Goal: Task Accomplishment & Management: Manage account settings

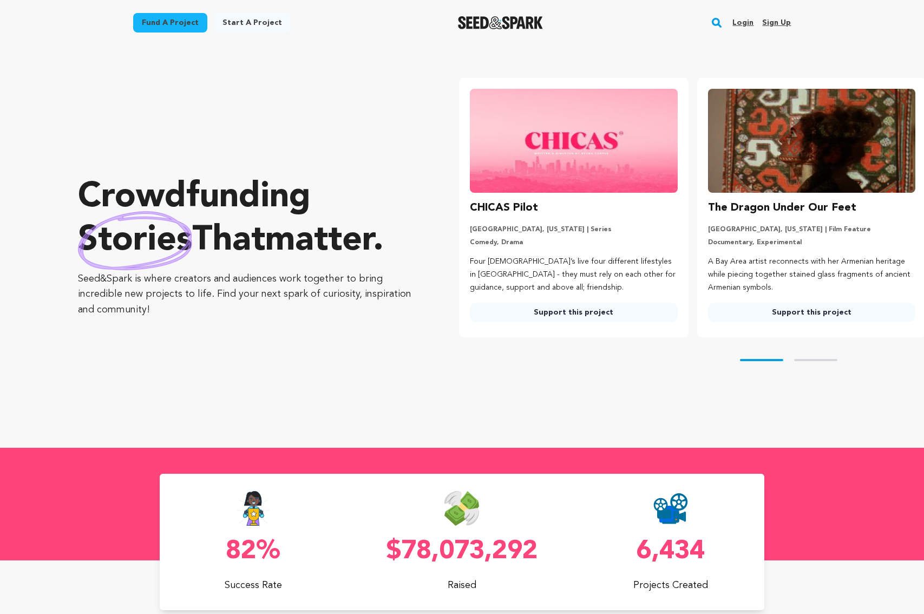
click at [740, 21] on link "Login" at bounding box center [742, 22] width 21 height 17
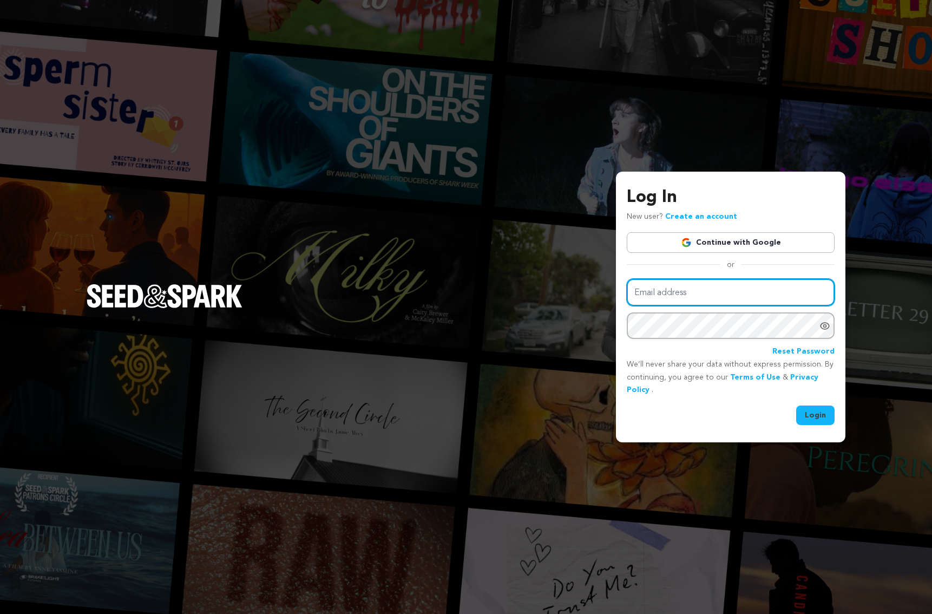
type input "ebg.cinema@gmail.com"
click at [817, 412] on button "Login" at bounding box center [815, 414] width 38 height 19
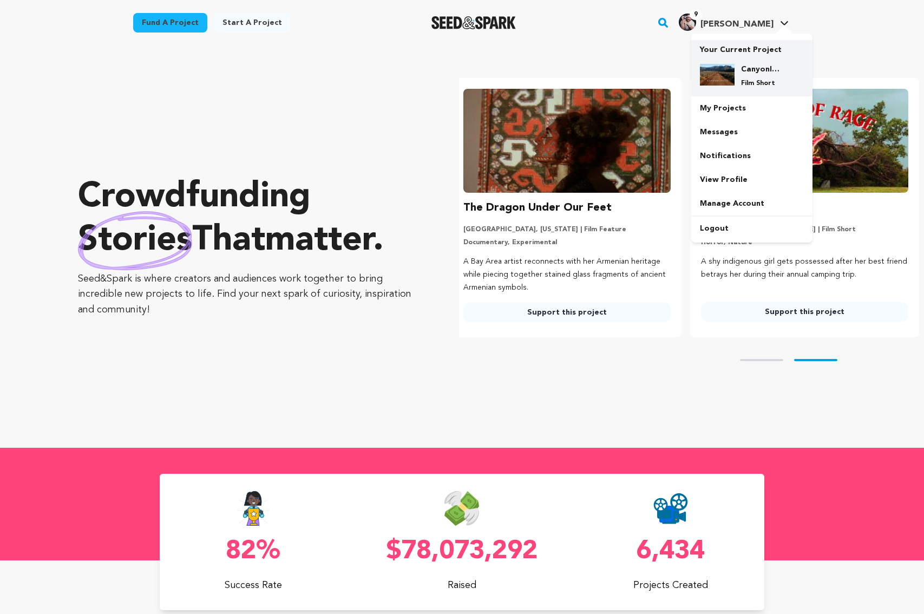
scroll to position [0, 246]
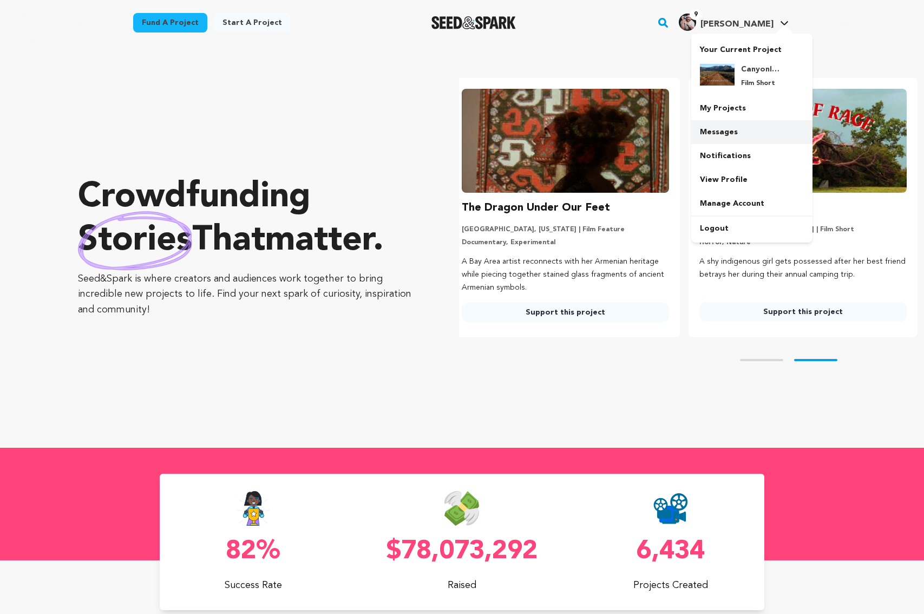
click at [727, 128] on link "Messages" at bounding box center [751, 132] width 121 height 24
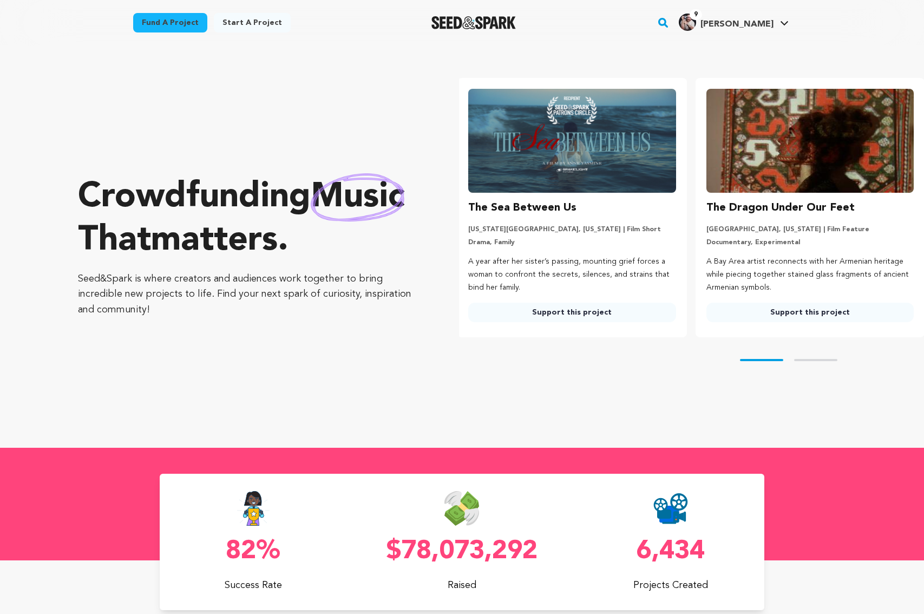
scroll to position [0, 0]
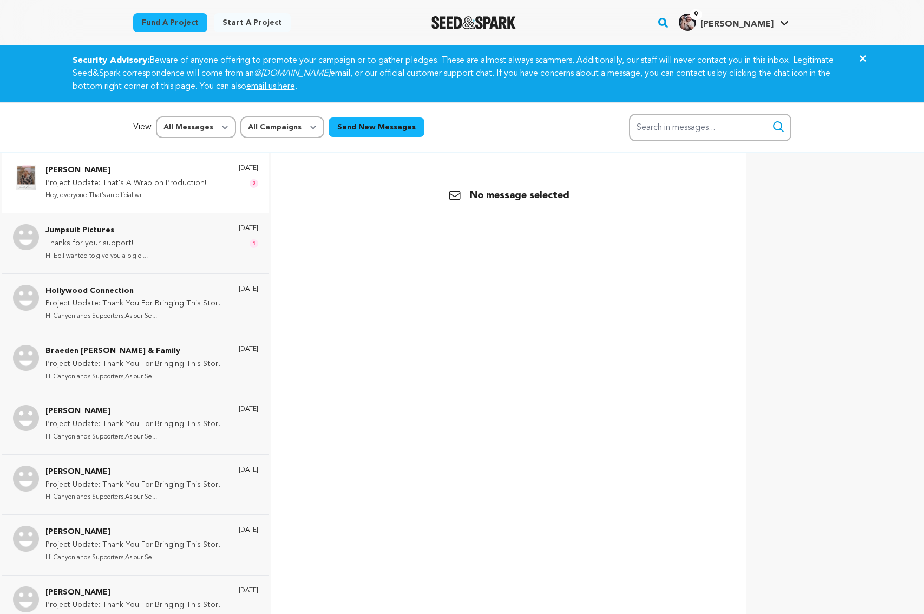
click at [172, 193] on p "Hey, everyone!That’s an official wr..." at bounding box center [125, 195] width 161 height 12
click at [156, 242] on div "Jumpsuit Pictures Thanks for your support! Hi Eb!I wanted to give you a big ol.…" at bounding box center [151, 243] width 213 height 38
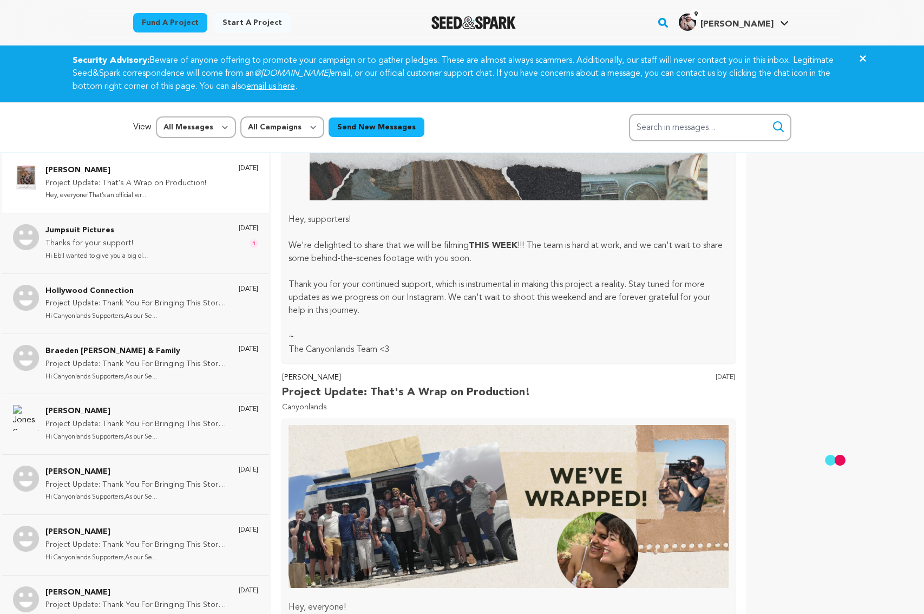
scroll to position [1181, 0]
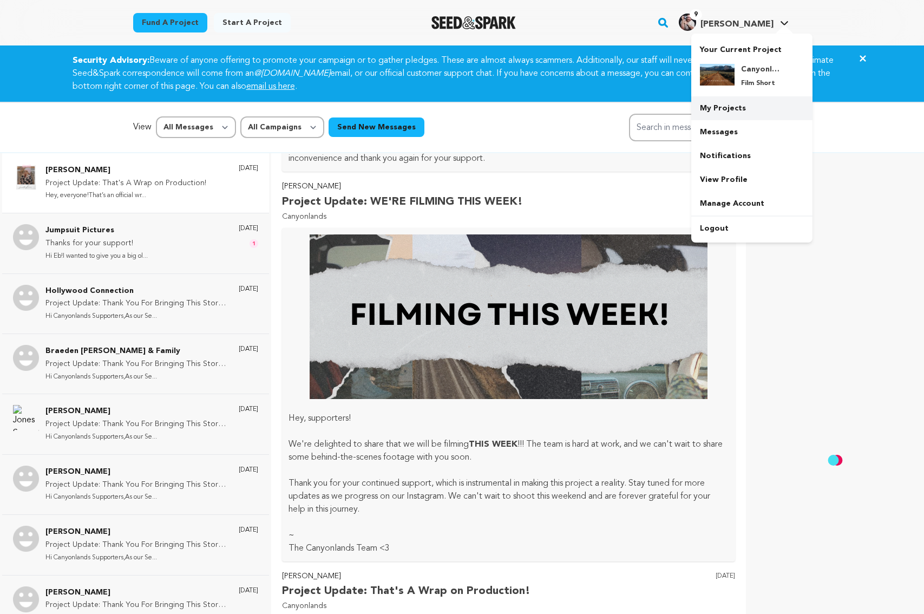
click at [724, 102] on link "My Projects" at bounding box center [751, 108] width 121 height 24
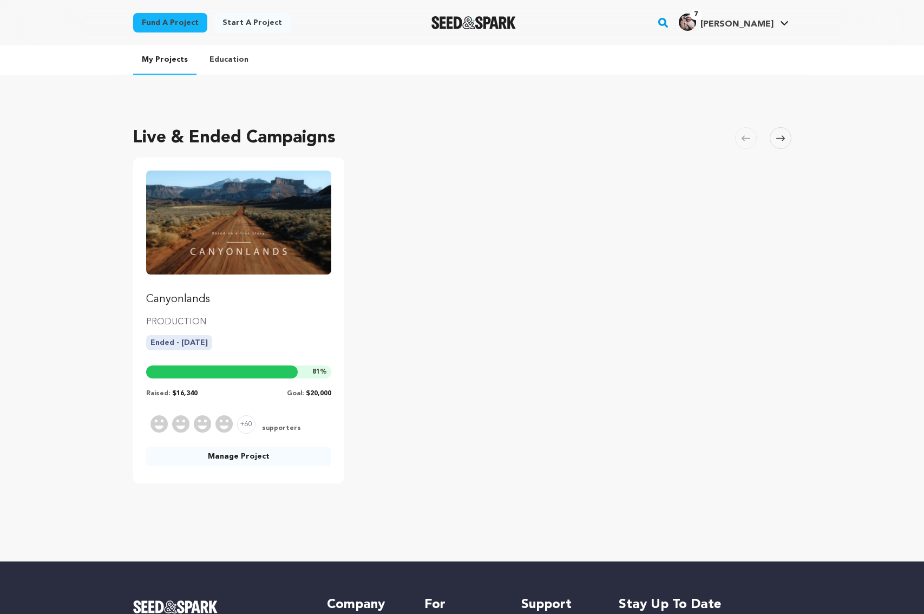
click at [272, 247] on img "Fund Canyonlands" at bounding box center [239, 222] width 186 height 104
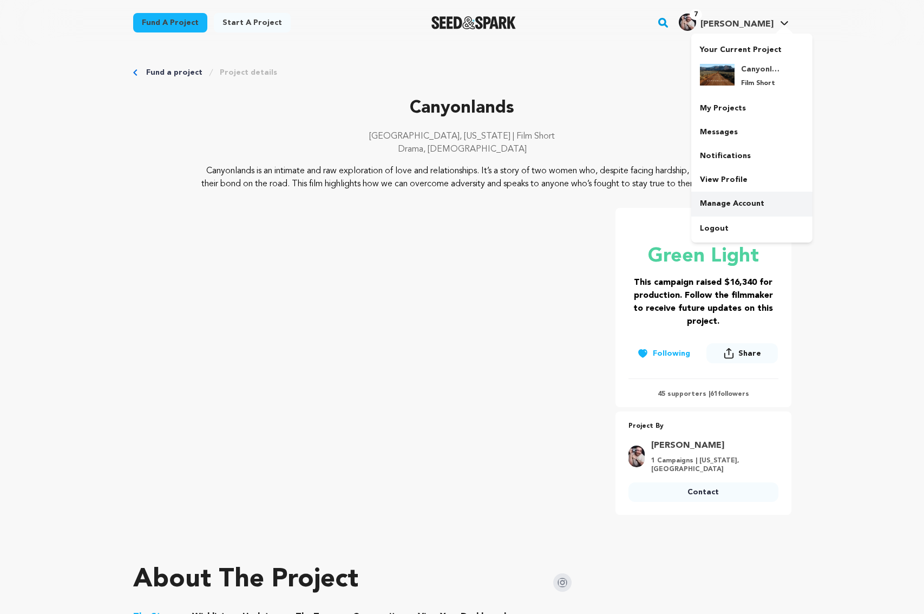
click at [719, 200] on link "Manage Account" at bounding box center [751, 204] width 121 height 24
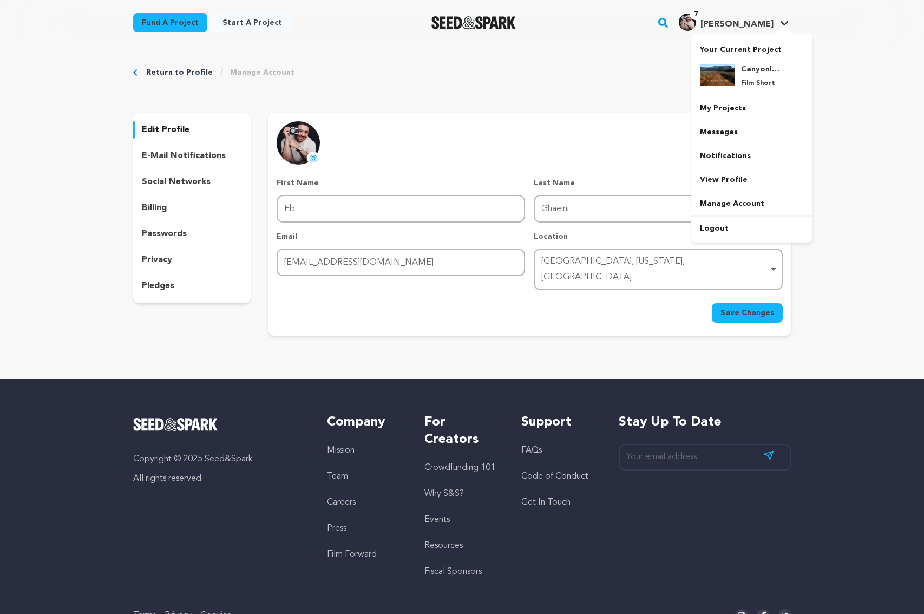
click at [753, 28] on span "[PERSON_NAME]" at bounding box center [736, 24] width 73 height 9
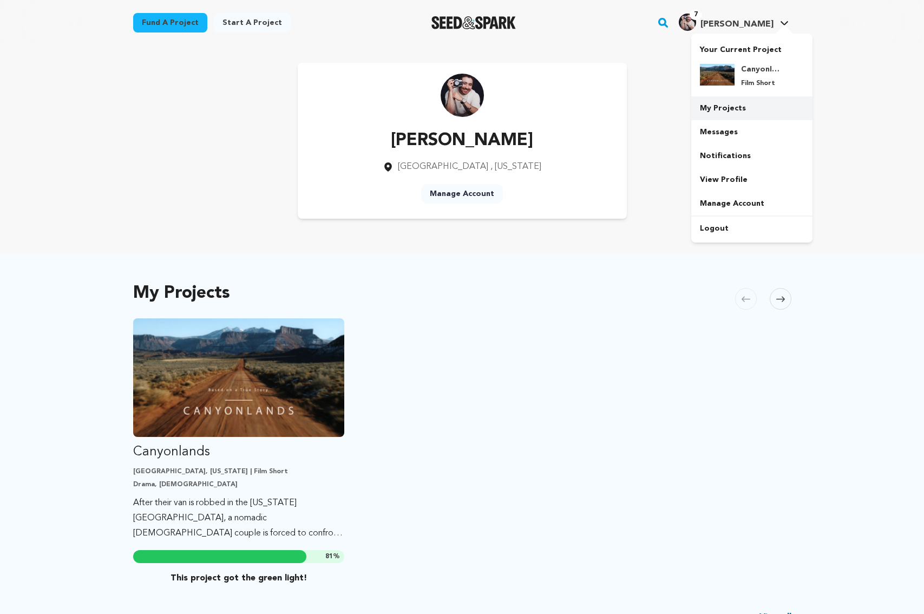
click at [720, 107] on link "My Projects" at bounding box center [751, 108] width 121 height 24
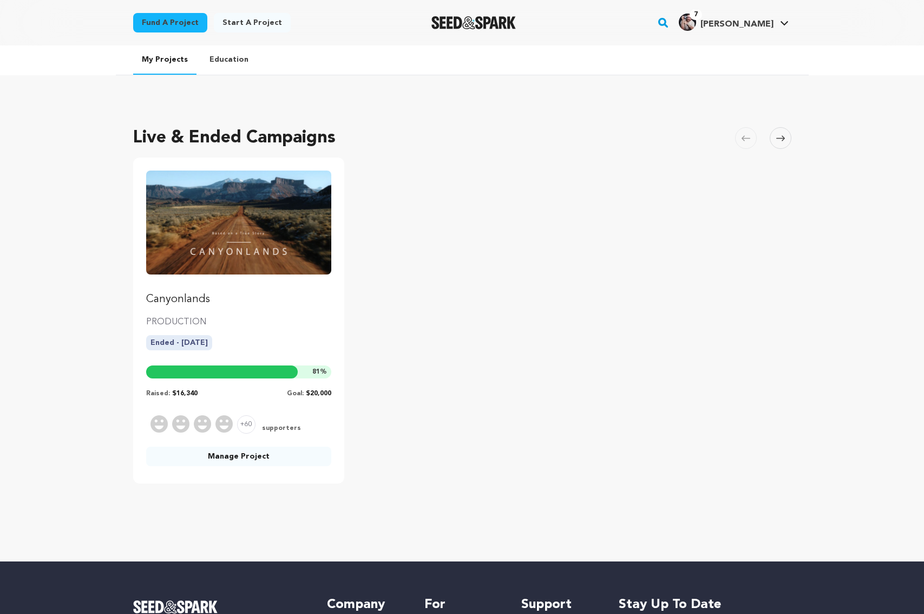
click at [206, 459] on link "Manage Project" at bounding box center [239, 455] width 186 height 19
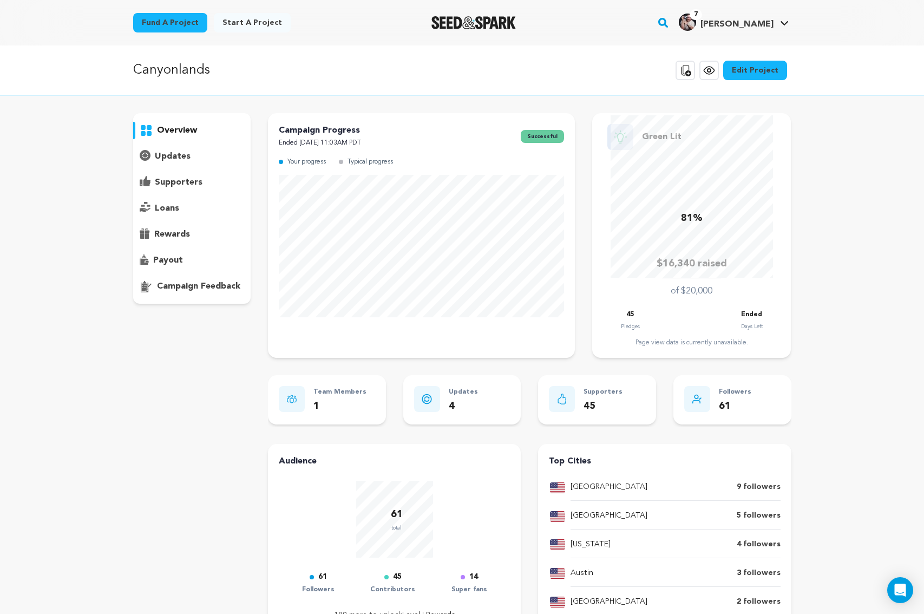
click at [181, 184] on p "supporters" at bounding box center [179, 182] width 48 height 13
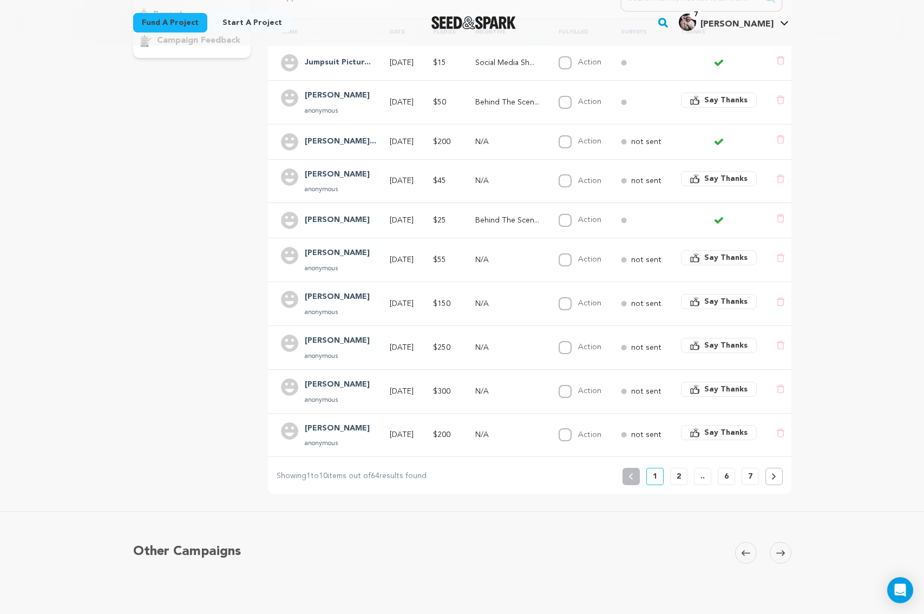
scroll to position [262, 0]
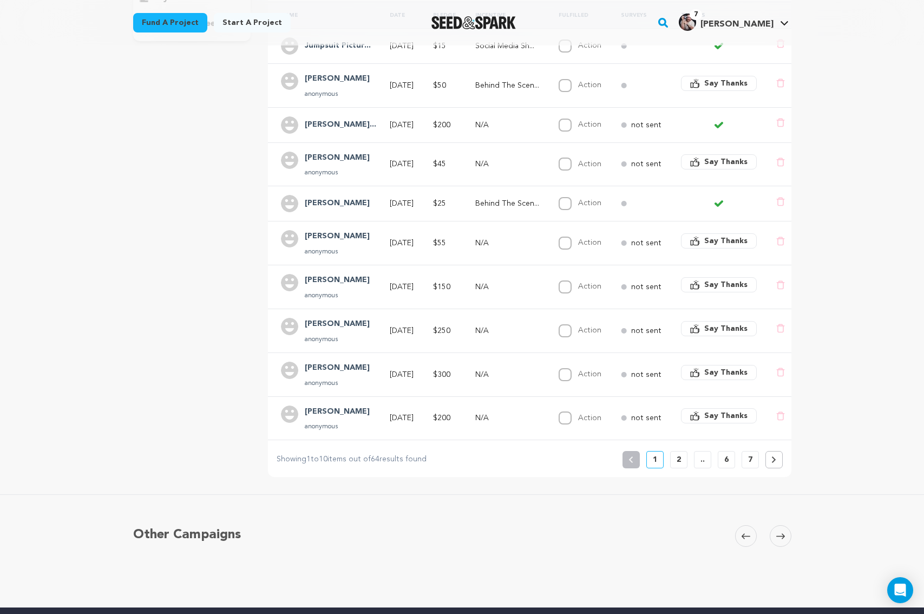
click at [675, 451] on button "2" at bounding box center [678, 459] width 17 height 17
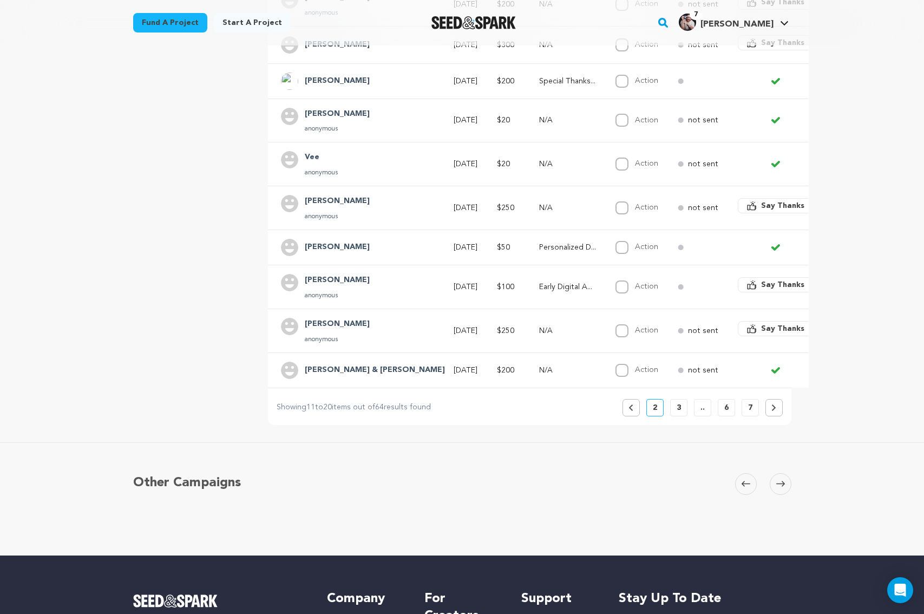
scroll to position [311, 0]
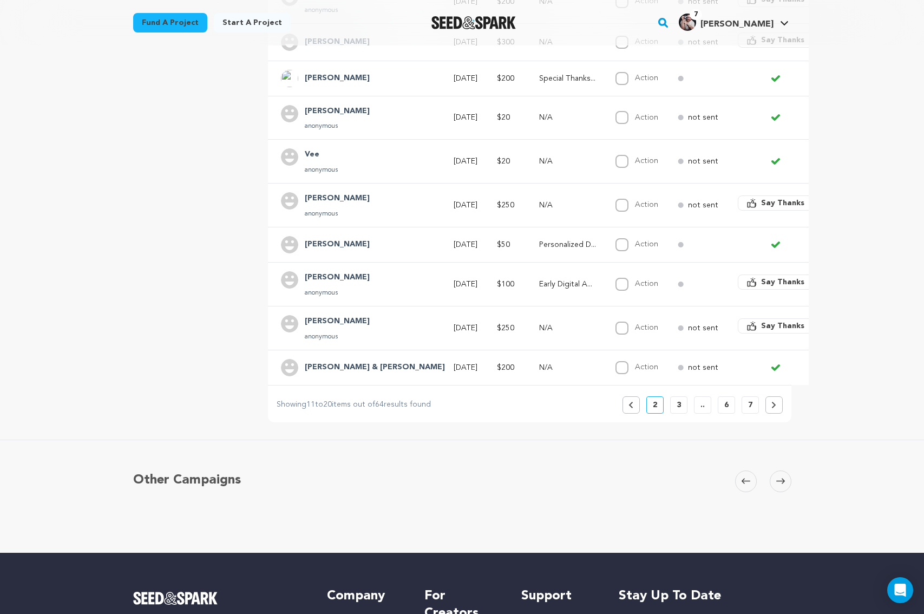
click at [630, 402] on icon at bounding box center [631, 405] width 4 height 6
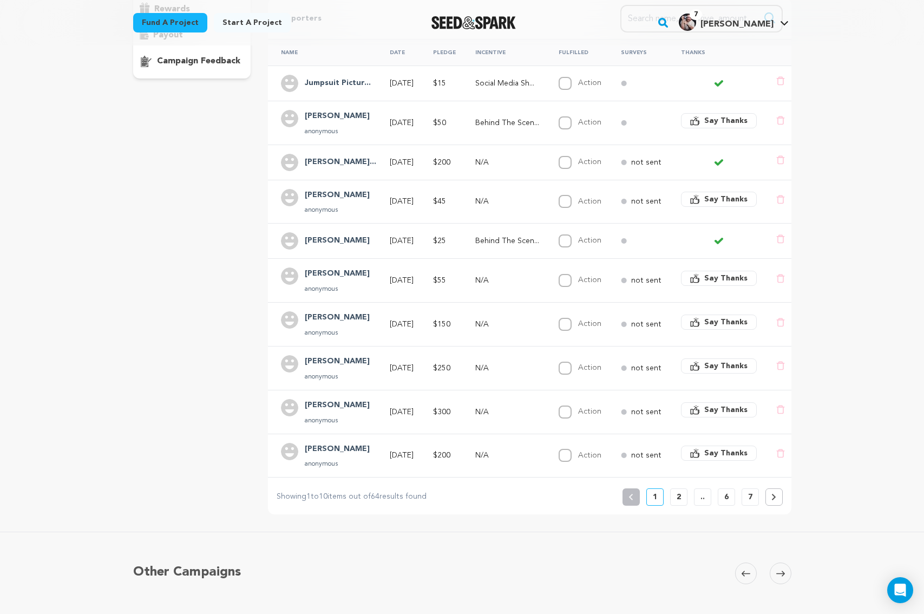
scroll to position [214, 0]
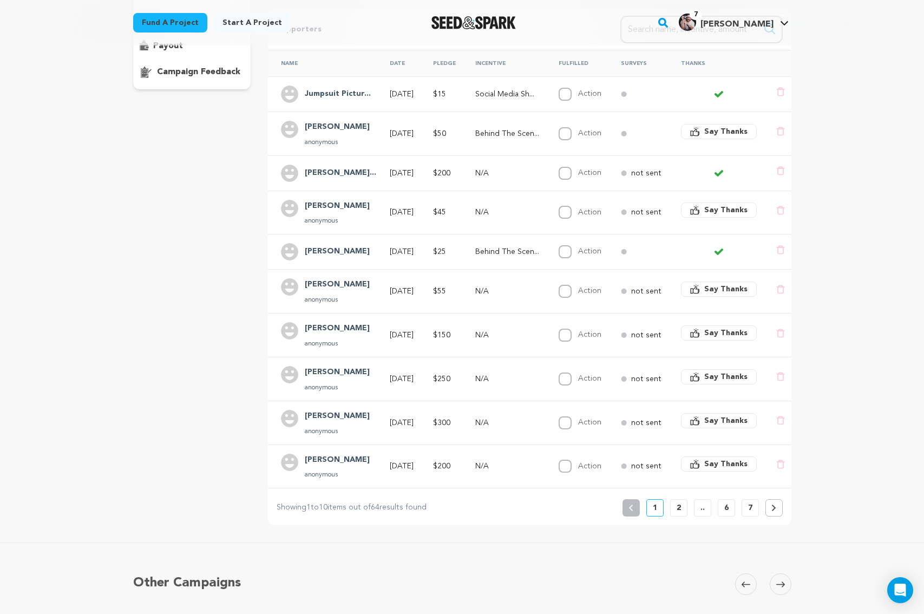
click at [676, 502] on p "2" at bounding box center [678, 507] width 4 height 11
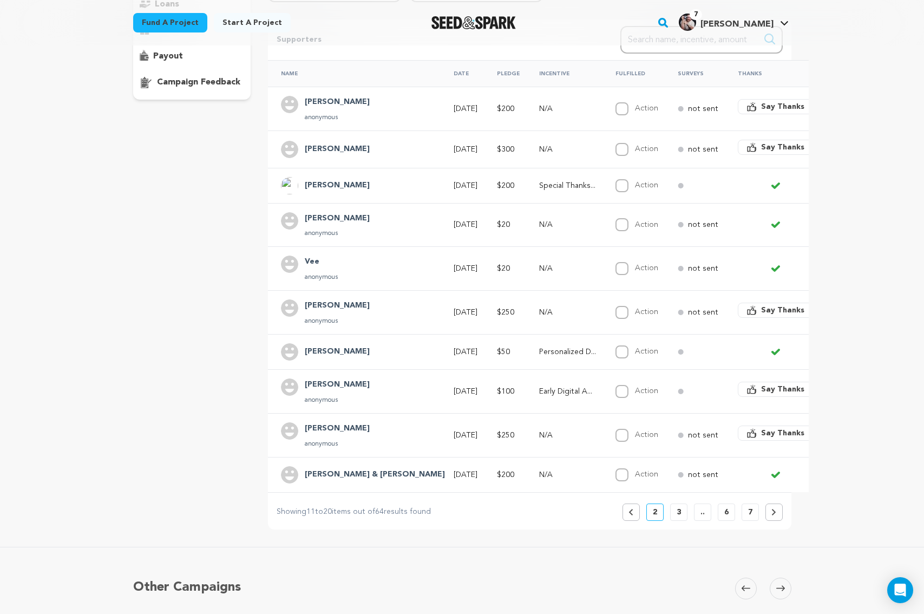
scroll to position [245, 0]
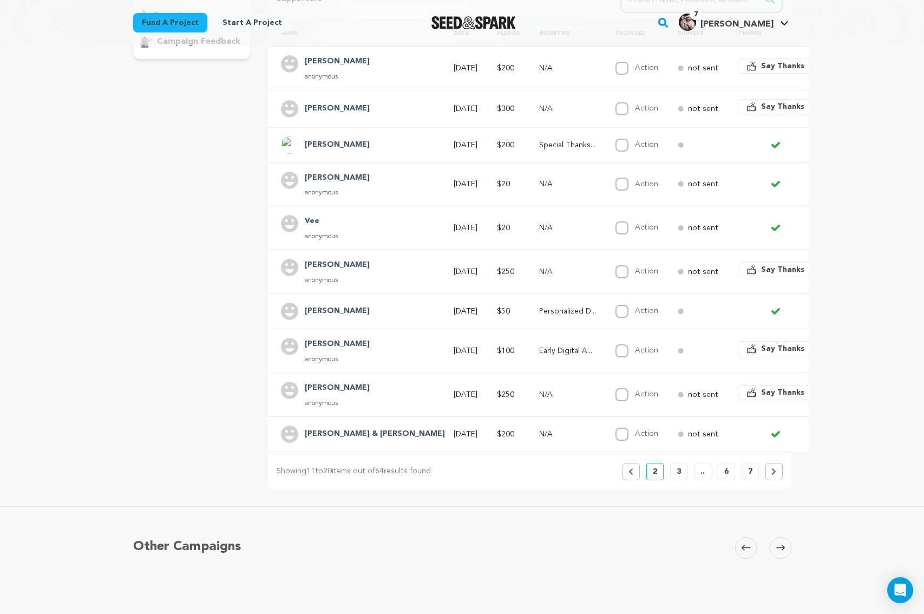
click at [677, 466] on p "3" at bounding box center [678, 471] width 4 height 11
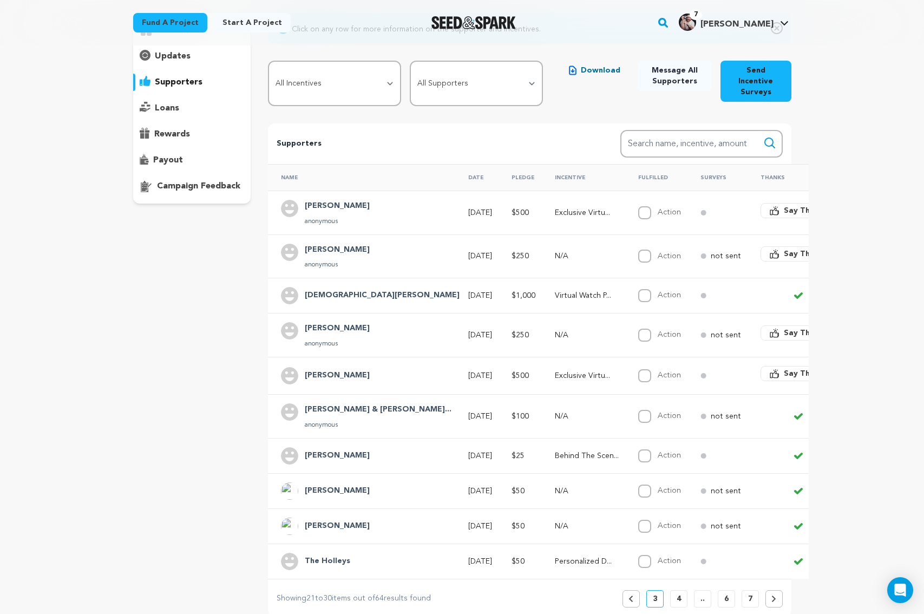
scroll to position [157, 0]
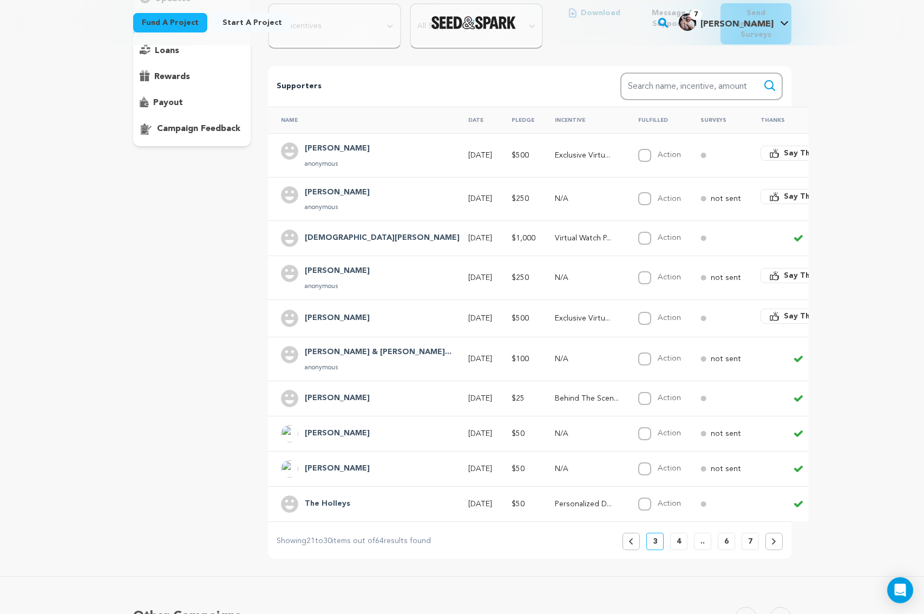
click at [677, 540] on p "4" at bounding box center [678, 541] width 4 height 11
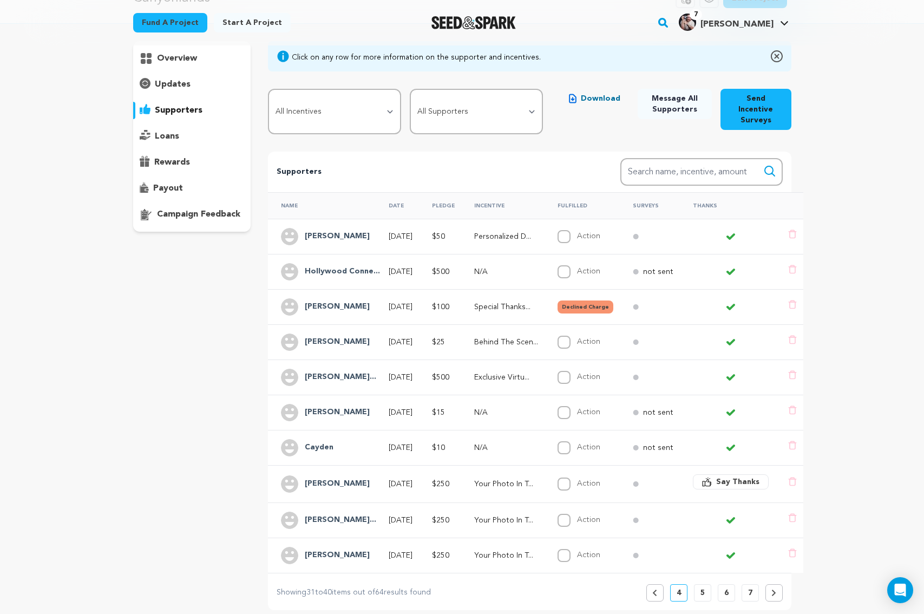
scroll to position [175, 0]
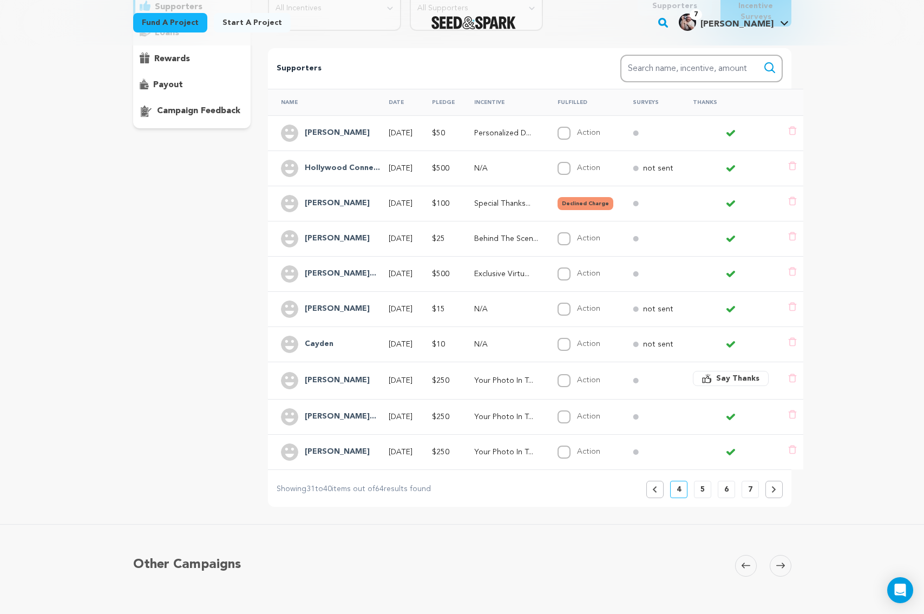
click at [336, 410] on h4 "Fatima Jozsalim..." at bounding box center [340, 416] width 71 height 13
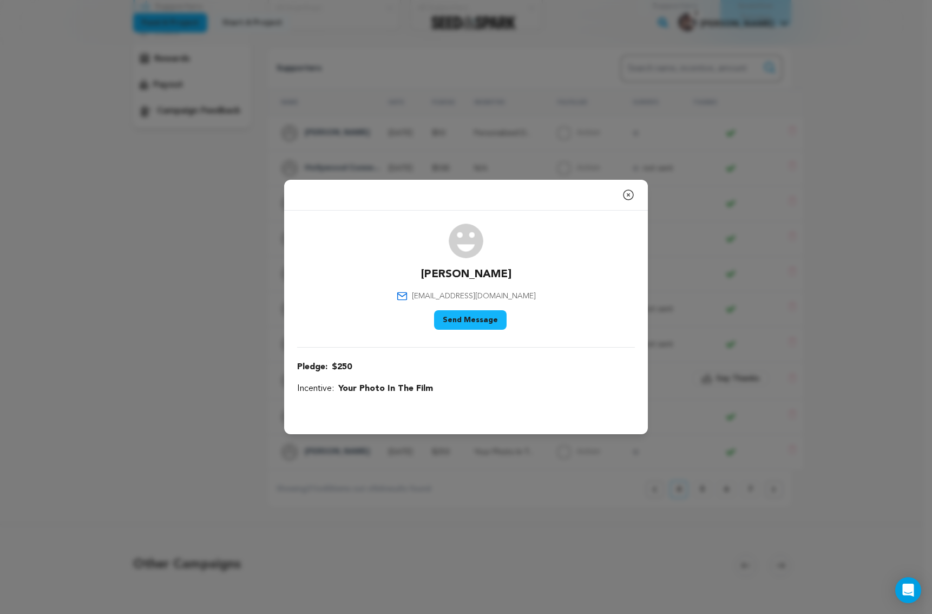
click at [630, 197] on icon "button" at bounding box center [628, 194] width 13 height 13
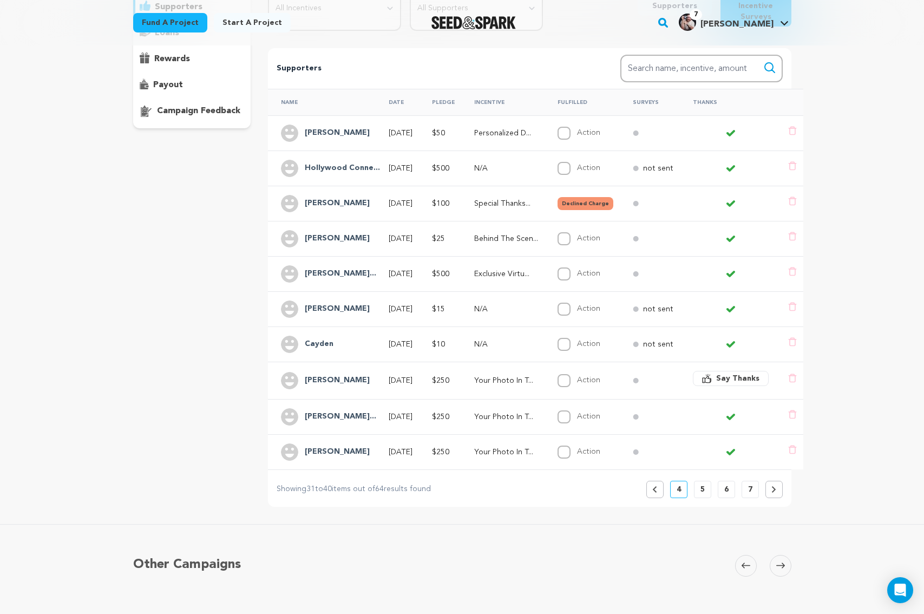
click at [345, 410] on h4 "Fatima Jozsalim..." at bounding box center [340, 416] width 71 height 13
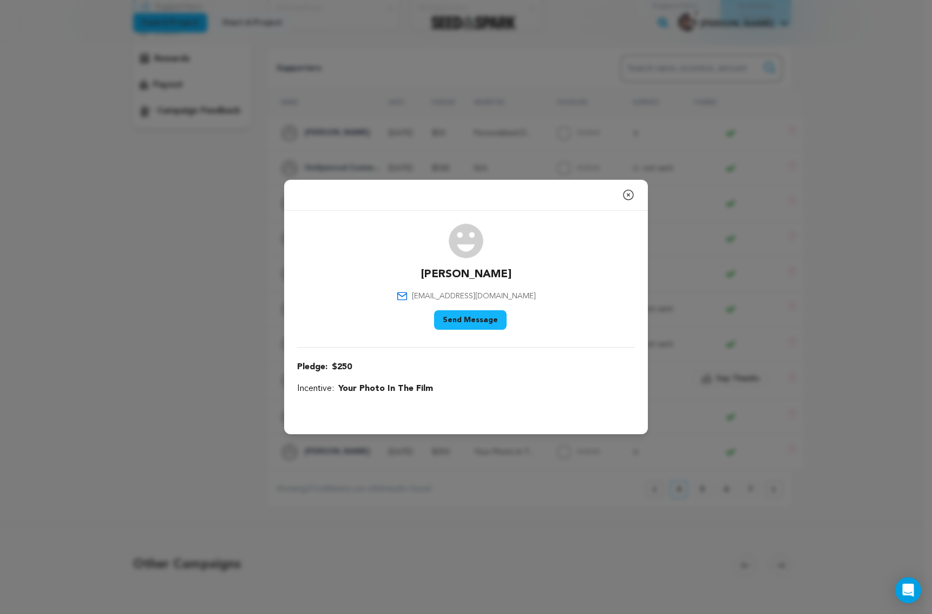
click at [629, 193] on icon "button" at bounding box center [628, 194] width 13 height 13
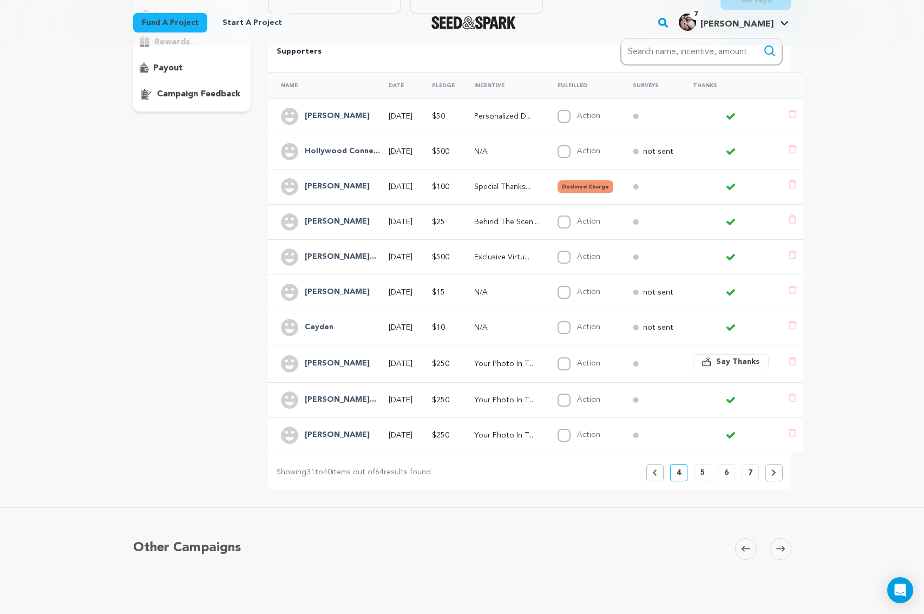
scroll to position [196, 0]
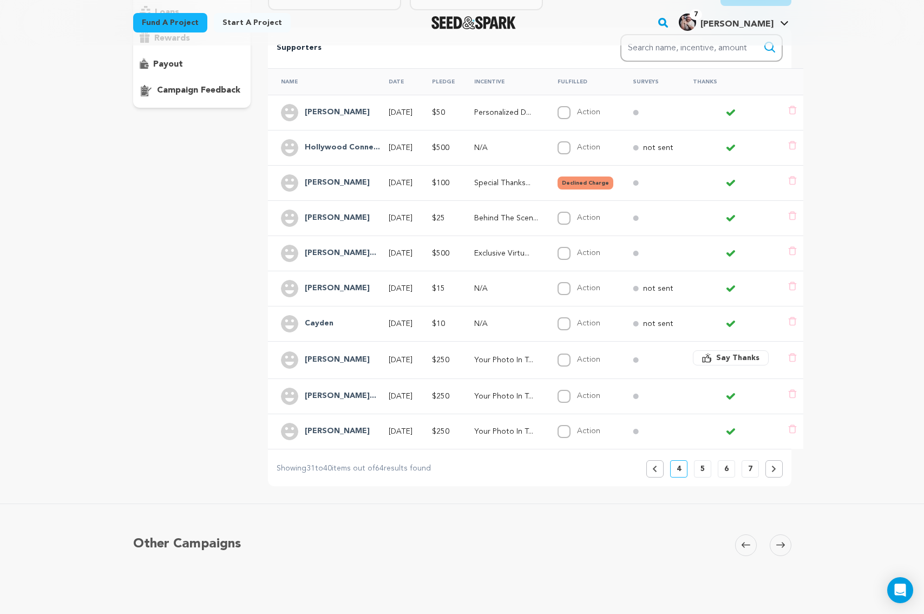
click at [700, 469] on p "5" at bounding box center [702, 468] width 4 height 11
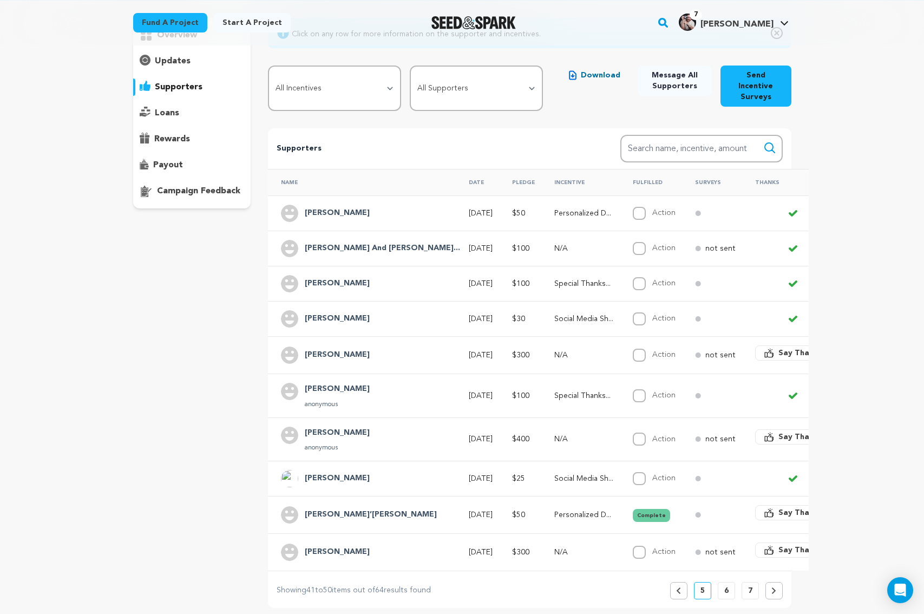
scroll to position [104, 0]
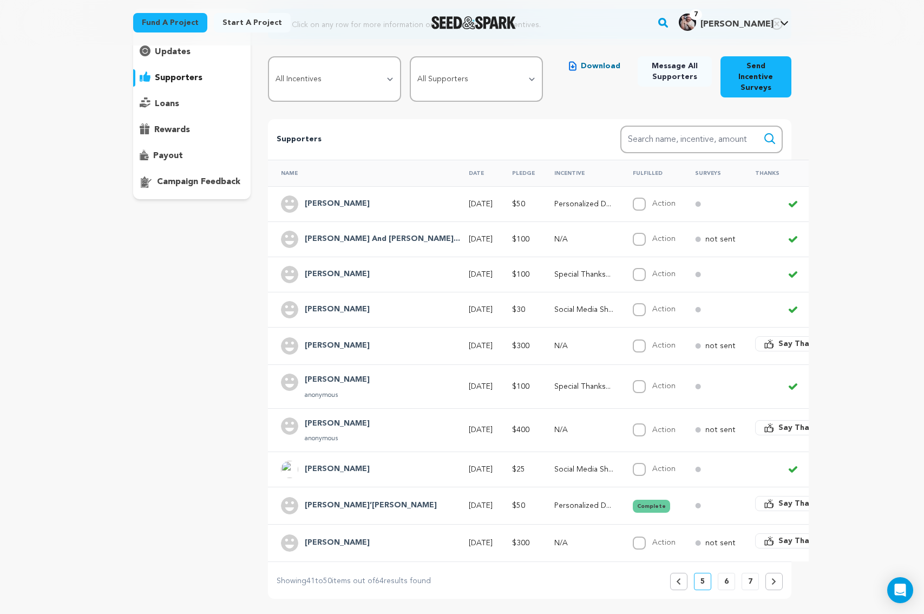
click at [721, 582] on button "6" at bounding box center [726, 581] width 17 height 17
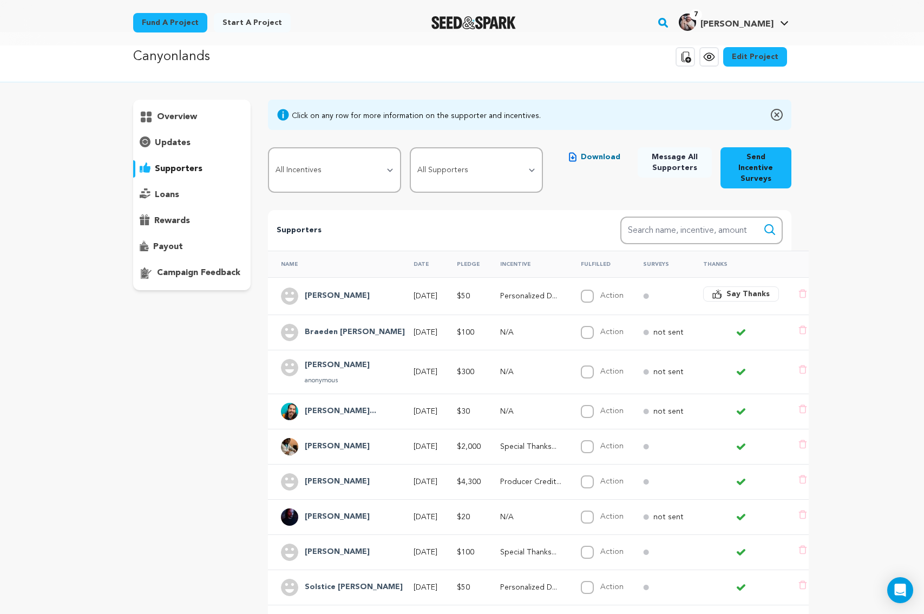
scroll to position [0, 0]
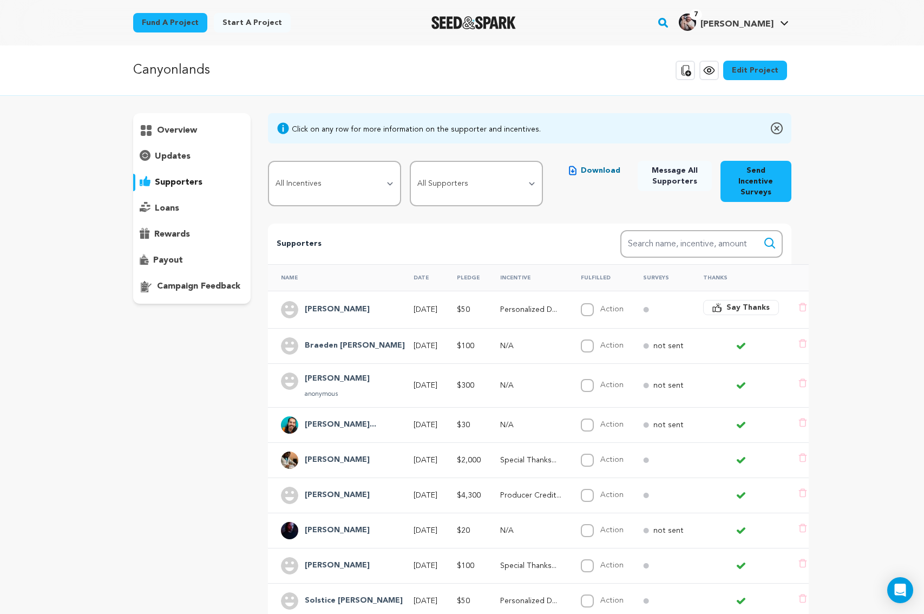
click at [346, 339] on h4 "Braeden Laura H..." at bounding box center [355, 345] width 100 height 13
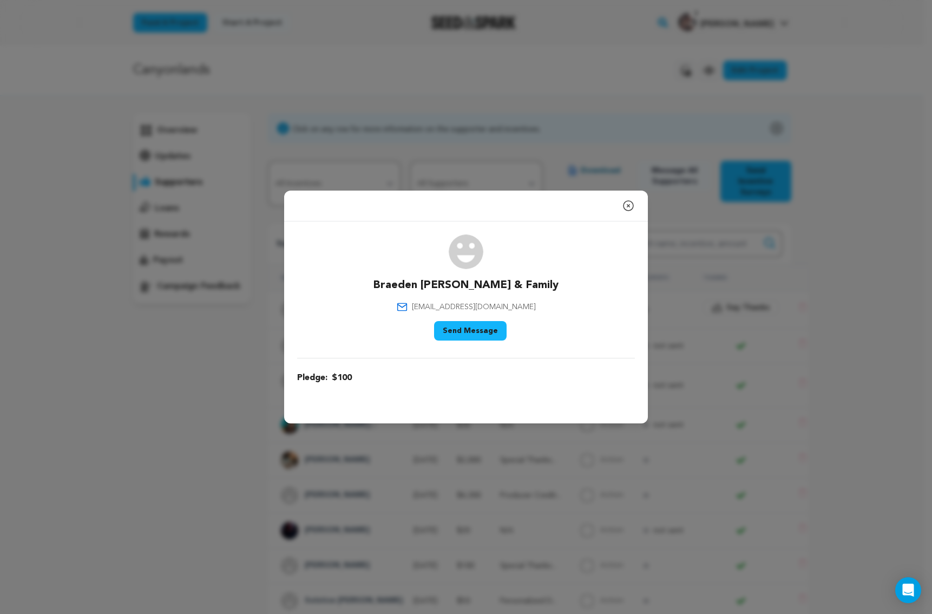
click at [627, 206] on icon "button" at bounding box center [628, 206] width 10 height 10
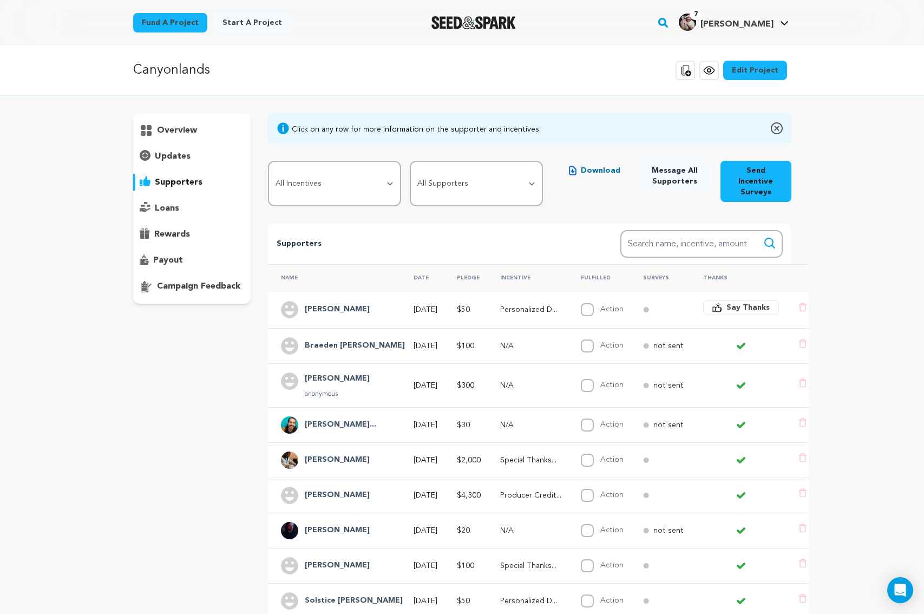
click at [352, 339] on h4 "Braeden Laura H..." at bounding box center [355, 345] width 100 height 13
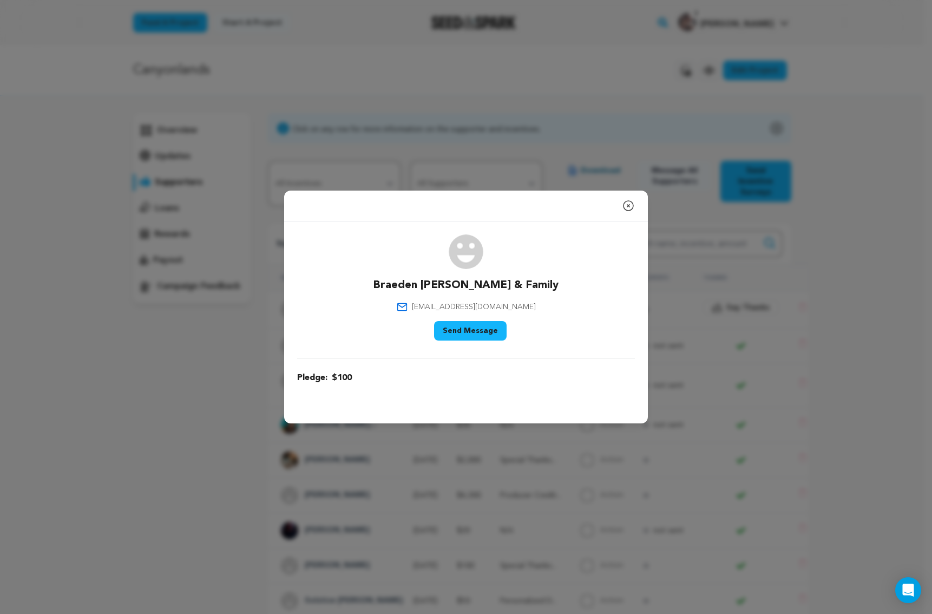
click at [627, 205] on icon "button" at bounding box center [628, 206] width 10 height 10
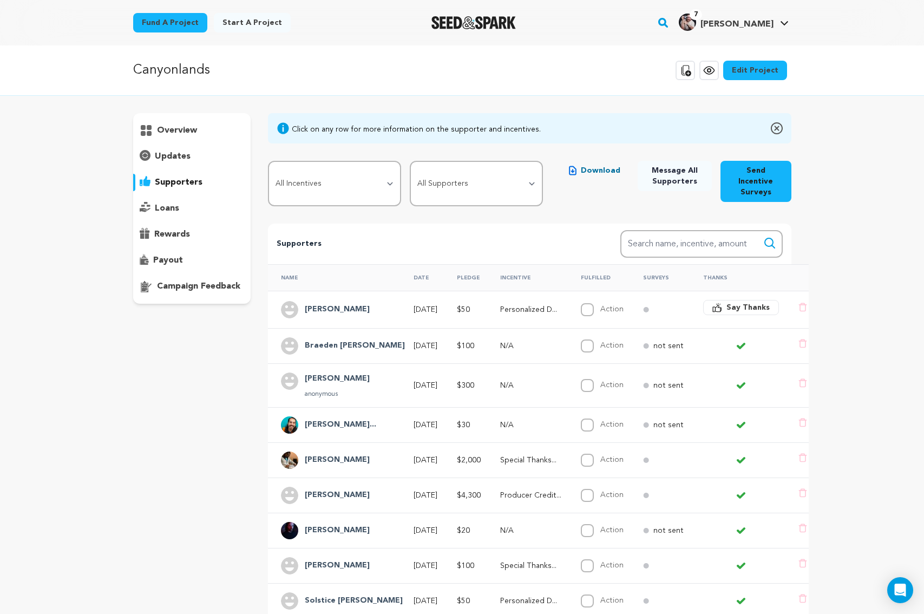
click at [349, 339] on h4 "Braeden Laura H..." at bounding box center [355, 345] width 100 height 13
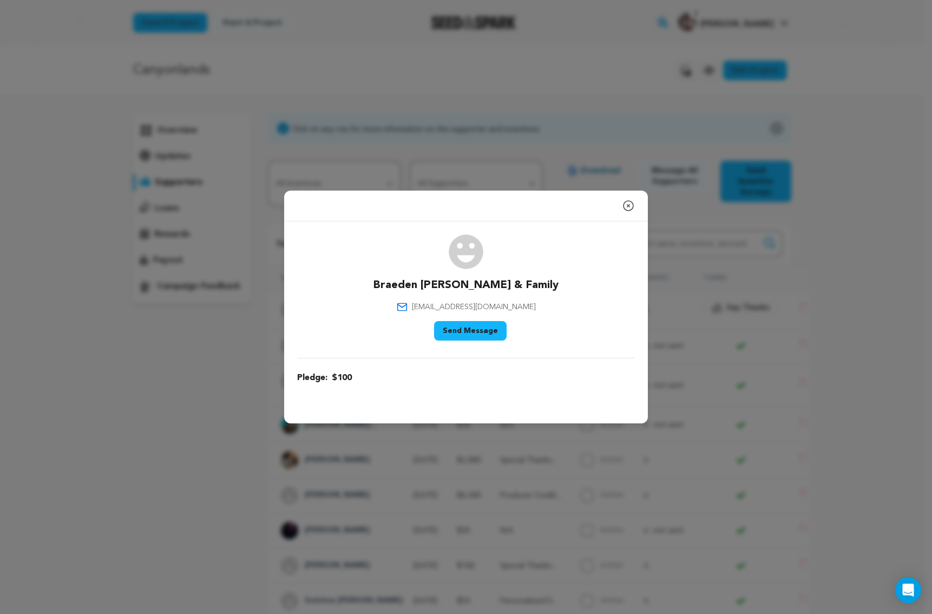
click at [626, 209] on icon "button" at bounding box center [628, 205] width 13 height 13
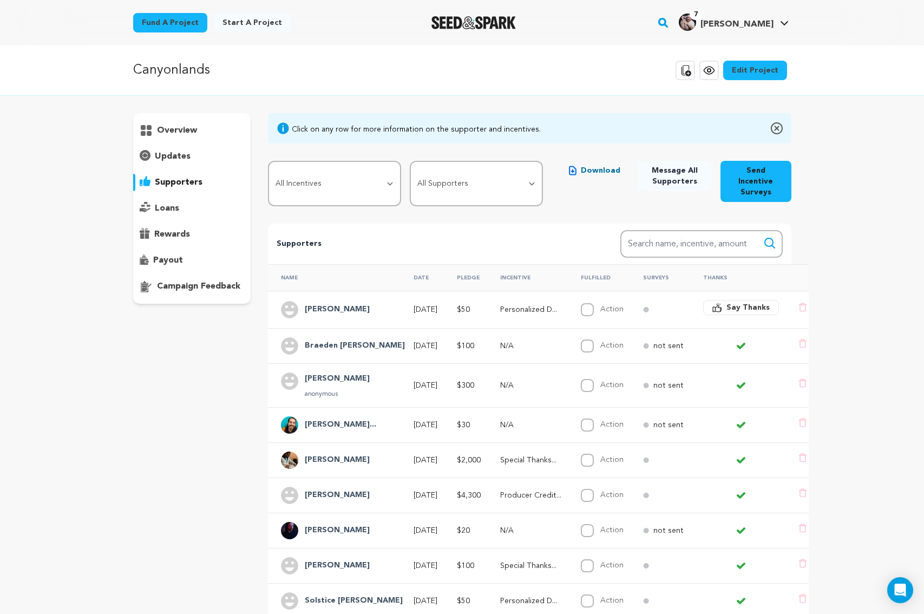
click at [354, 418] on h4 "Bryson Alejandr..." at bounding box center [340, 424] width 71 height 13
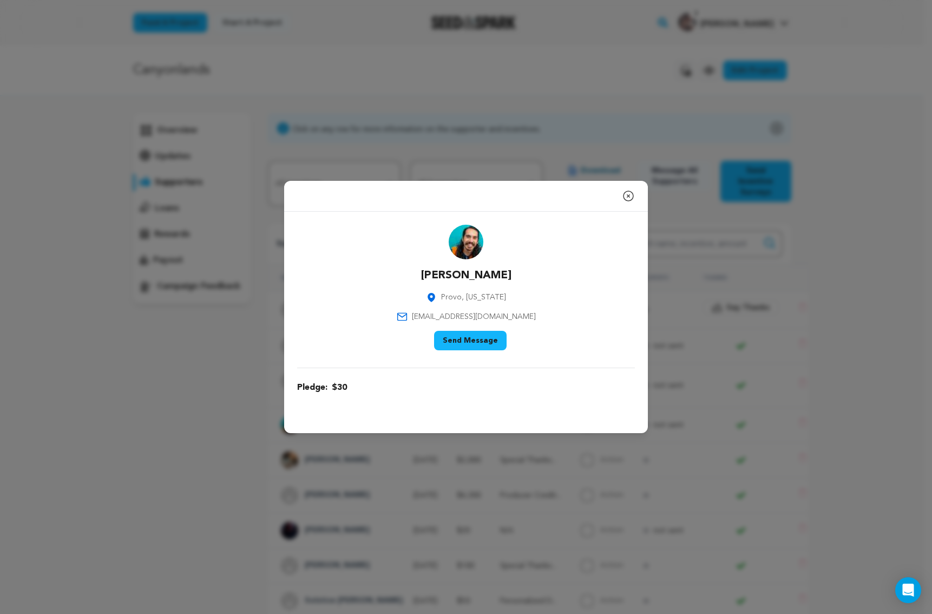
click at [630, 196] on icon "button" at bounding box center [628, 195] width 13 height 13
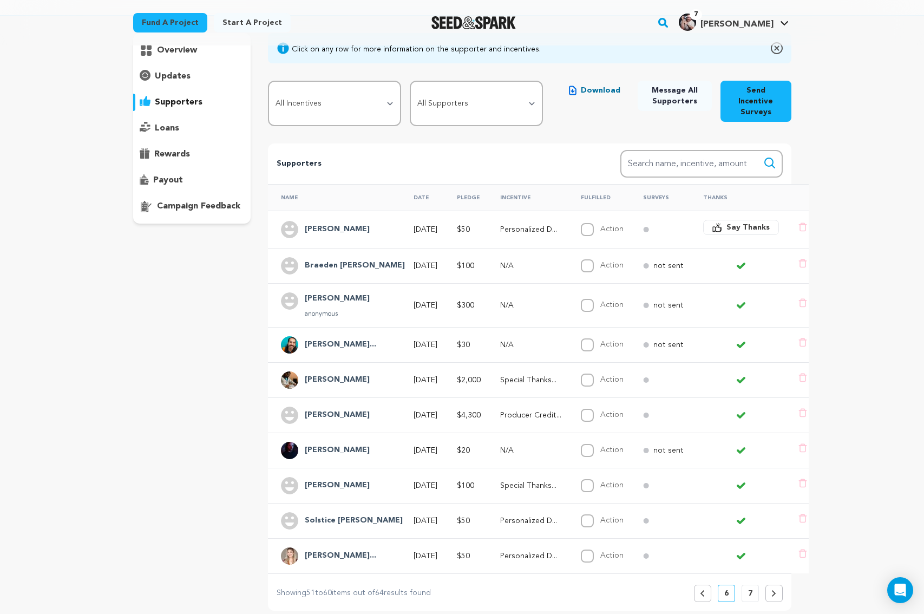
scroll to position [87, 0]
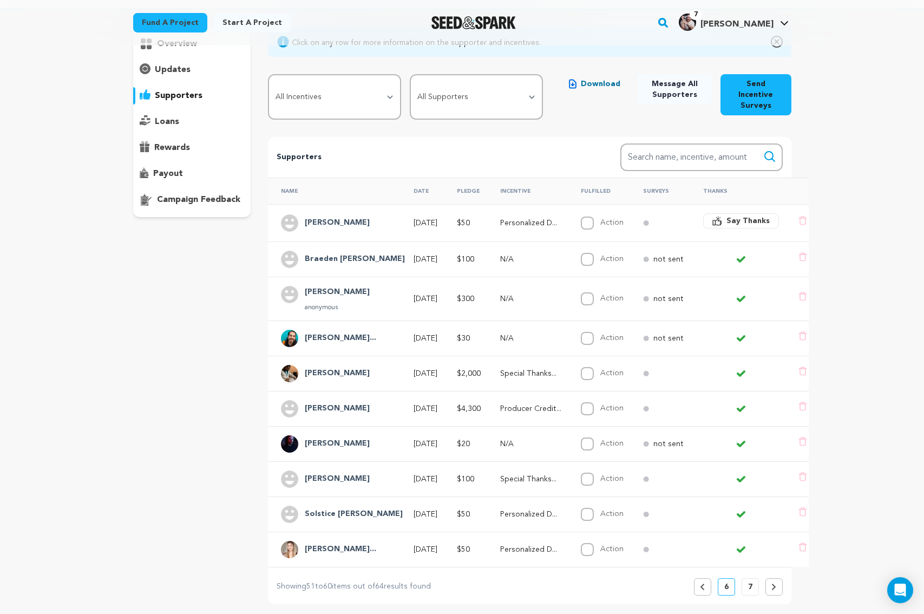
click at [748, 581] on p "7" at bounding box center [750, 586] width 4 height 11
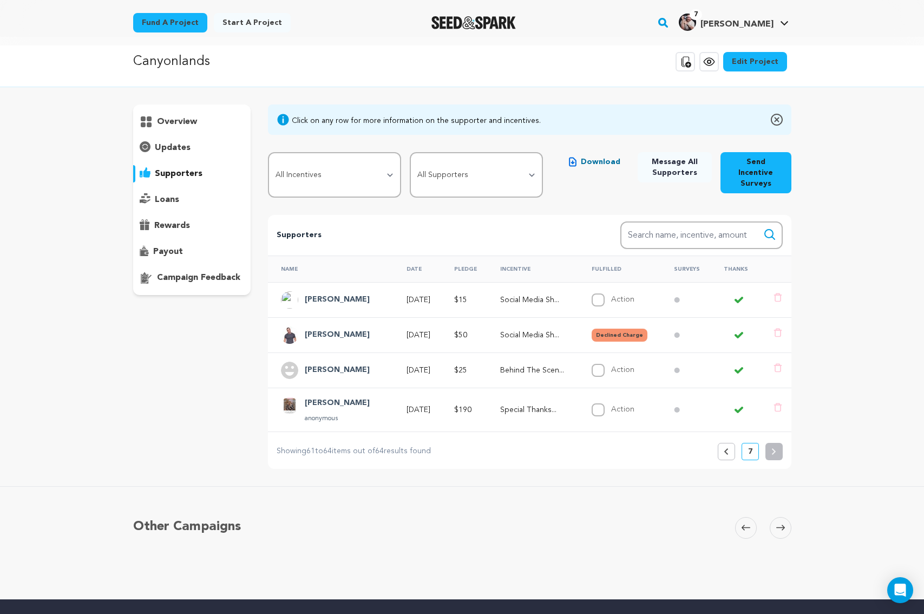
scroll to position [0, 0]
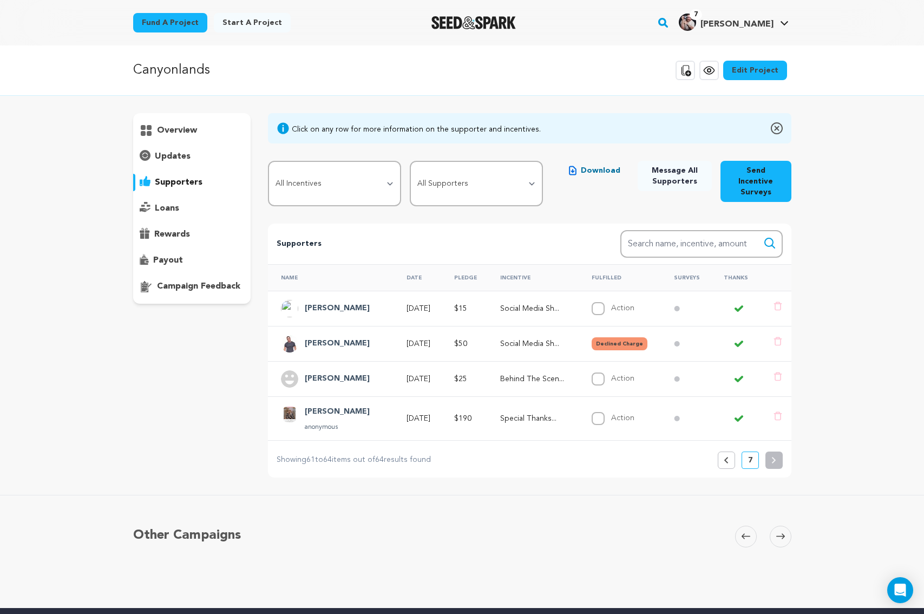
click at [725, 457] on icon at bounding box center [726, 460] width 5 height 6
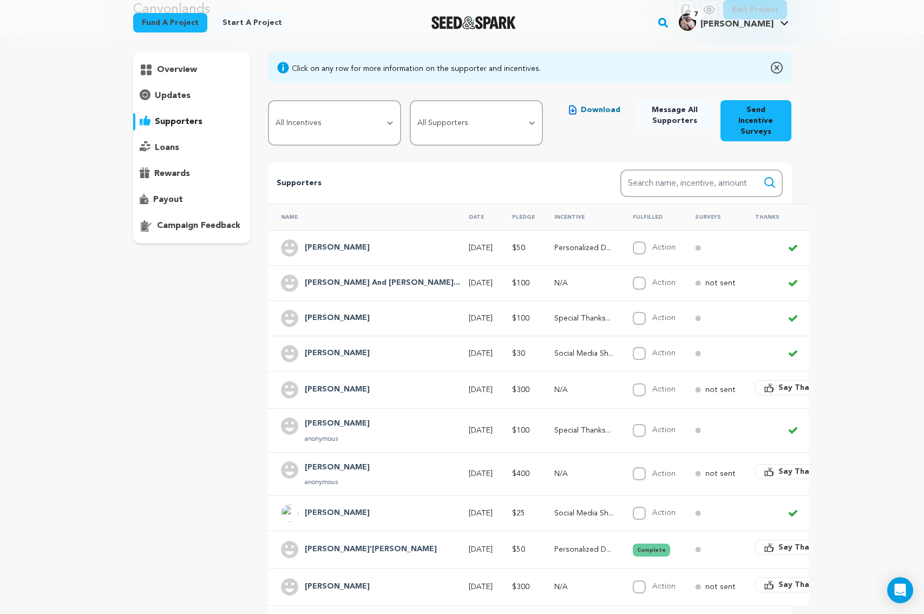
scroll to position [206, 0]
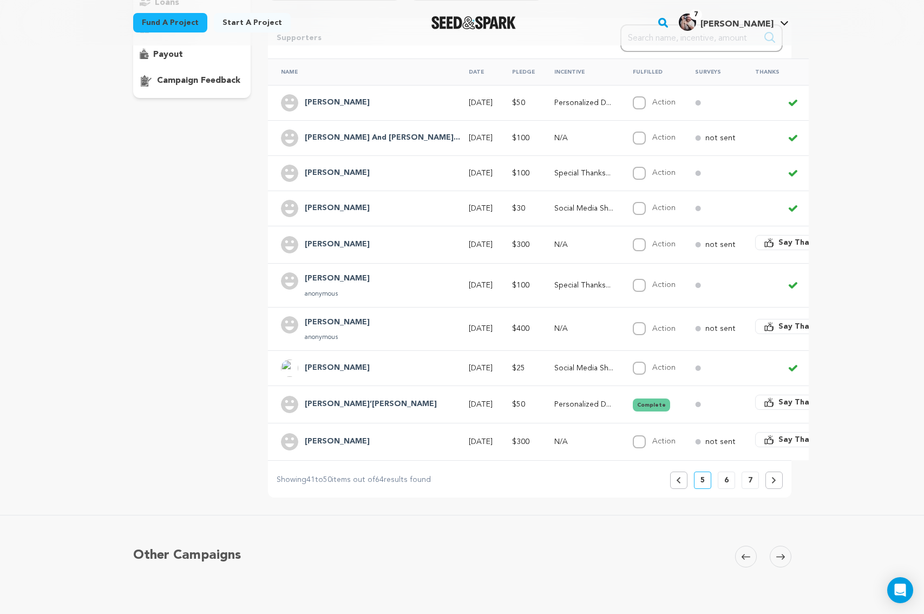
click at [681, 477] on button "Previous" at bounding box center [678, 479] width 17 height 17
click at [676, 479] on icon at bounding box center [678, 480] width 5 height 6
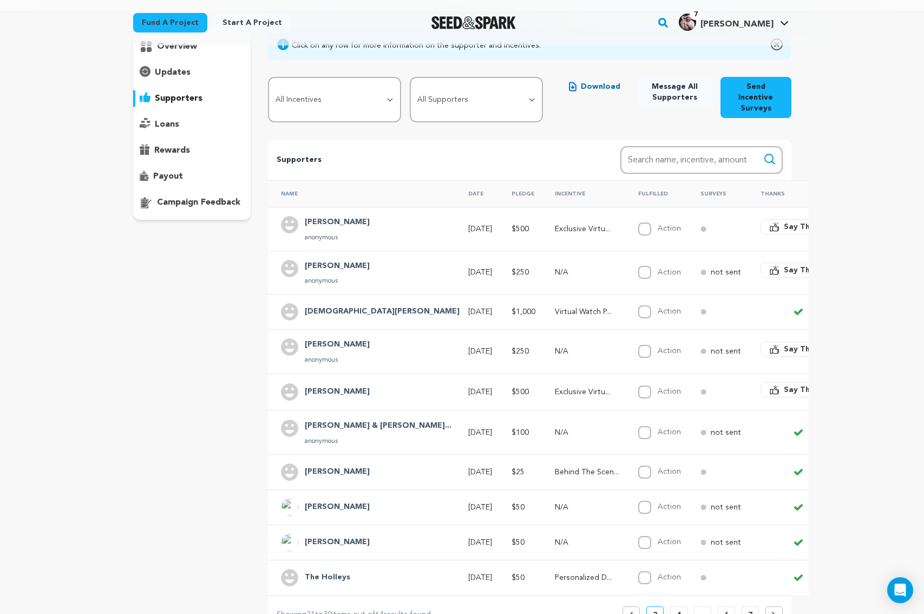
scroll to position [281, 0]
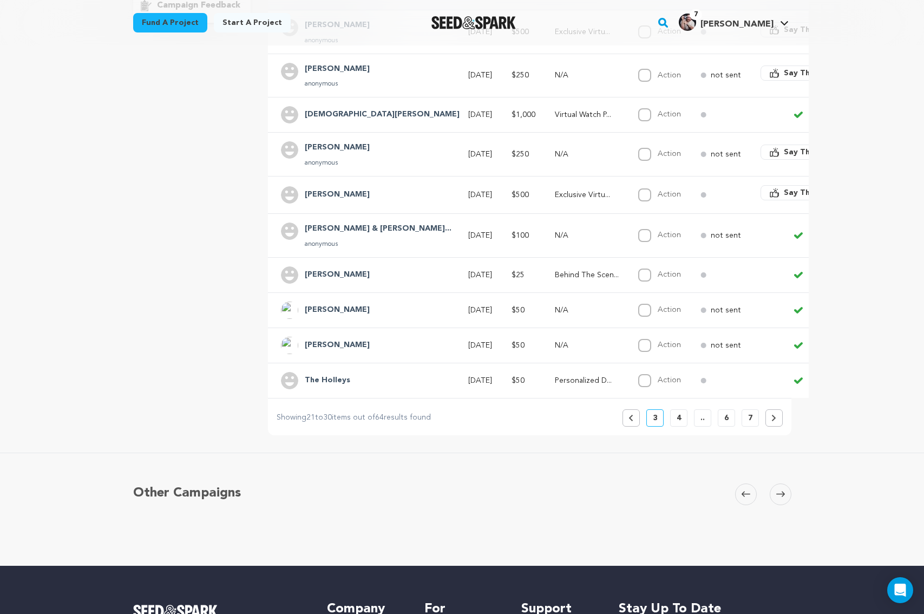
click at [627, 412] on button "Previous" at bounding box center [630, 417] width 17 height 17
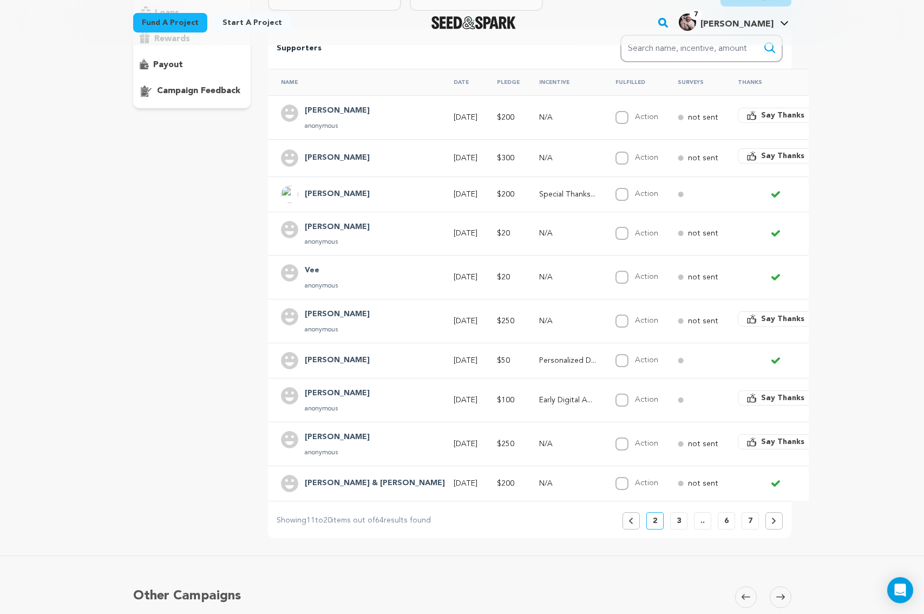
scroll to position [195, 0]
click at [628, 517] on icon at bounding box center [630, 520] width 5 height 6
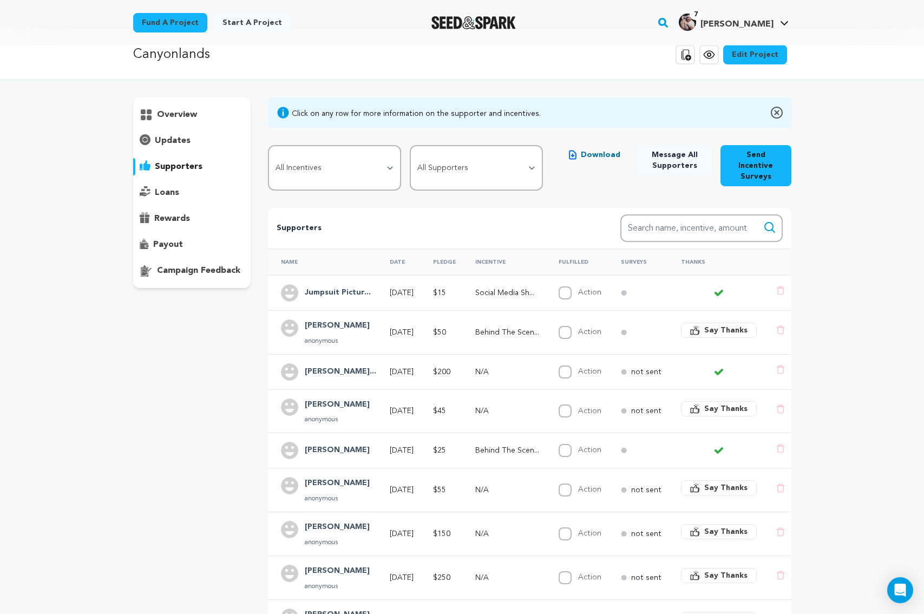
scroll to position [0, 0]
